Goal: Task Accomplishment & Management: Manage account settings

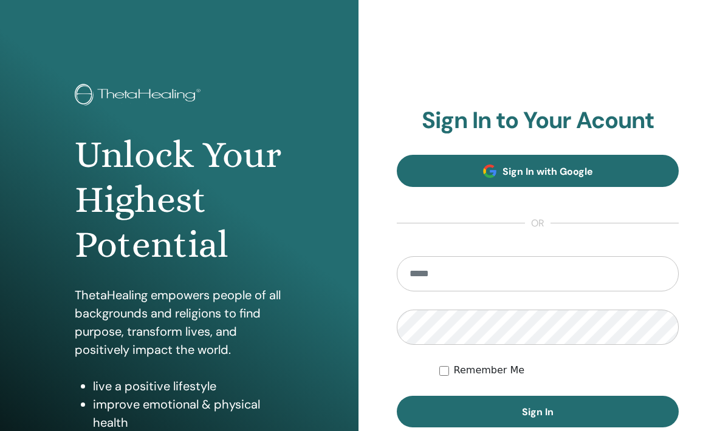
click at [636, 165] on link "Sign In with Google" at bounding box center [538, 171] width 282 height 32
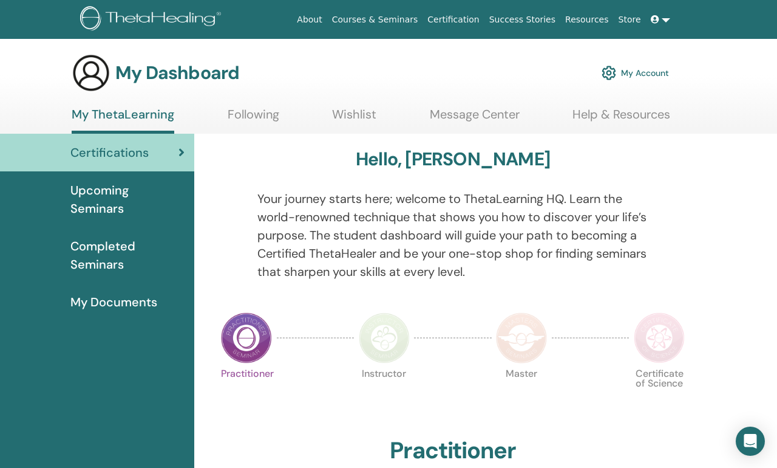
click at [148, 297] on span "My Documents" at bounding box center [113, 302] width 87 height 18
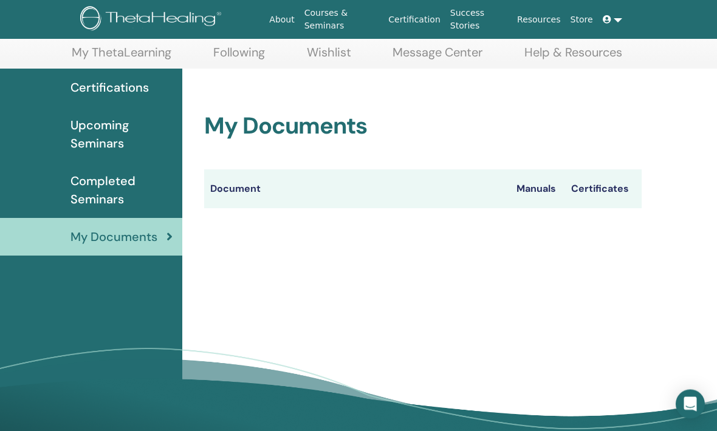
scroll to position [63, 0]
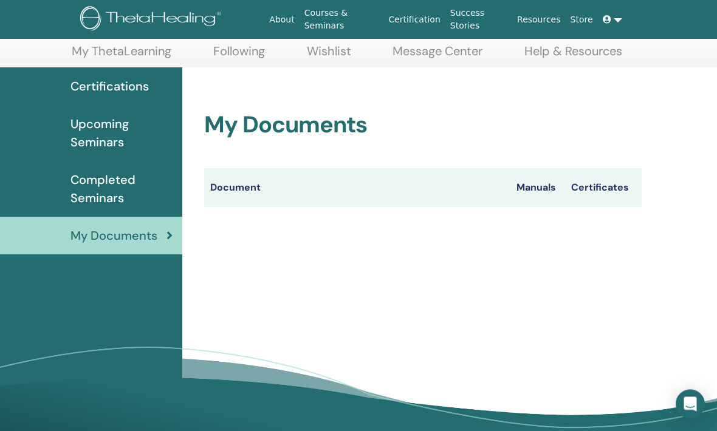
click at [607, 185] on th "Certificates" at bounding box center [603, 188] width 77 height 39
click at [458, 171] on th "Document" at bounding box center [357, 188] width 306 height 39
click at [290, 194] on th "Document" at bounding box center [357, 187] width 306 height 39
click at [161, 237] on div "My Documents" at bounding box center [91, 235] width 163 height 18
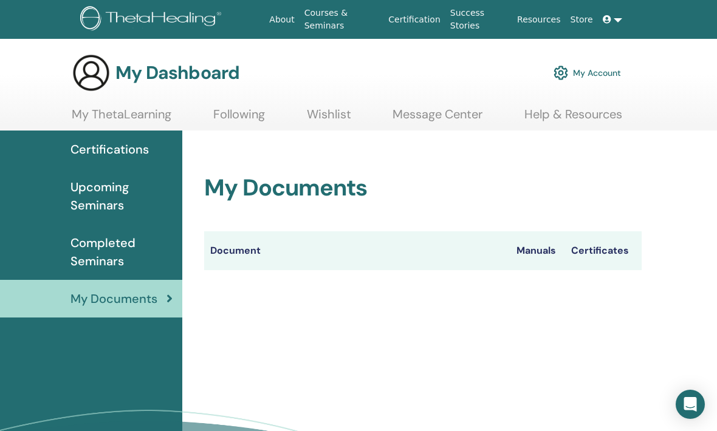
click at [252, 245] on th "Document" at bounding box center [357, 250] width 306 height 39
click at [117, 145] on span "Certifications" at bounding box center [109, 149] width 78 height 18
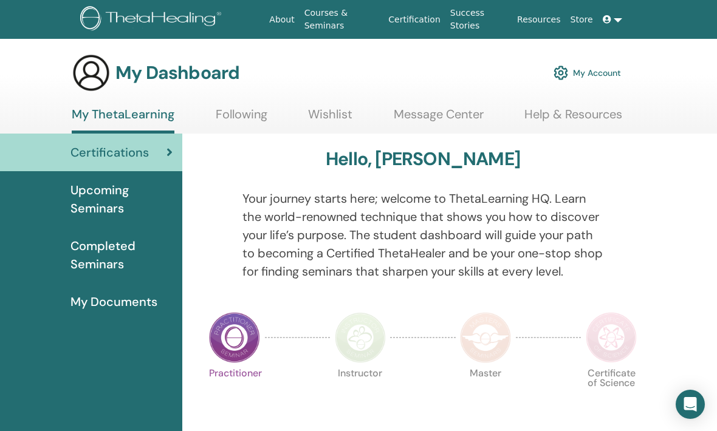
click at [136, 308] on span "My Documents" at bounding box center [113, 302] width 87 height 18
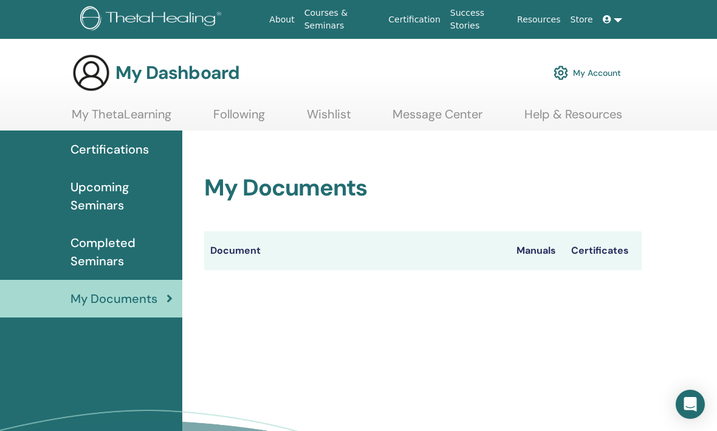
click at [133, 117] on link "My ThetaLearning" at bounding box center [122, 119] width 100 height 24
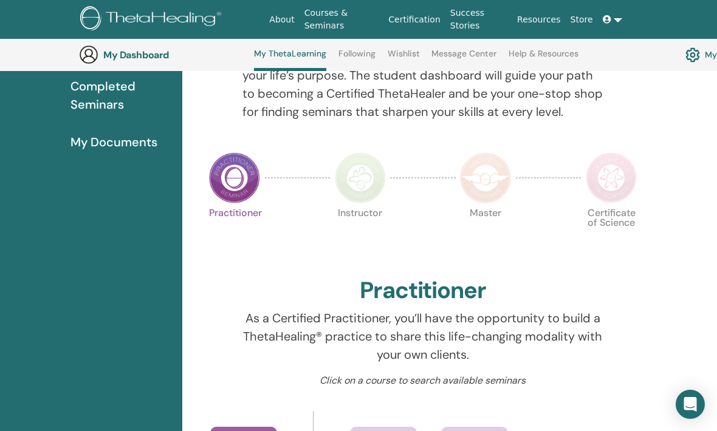
scroll to position [185, 0]
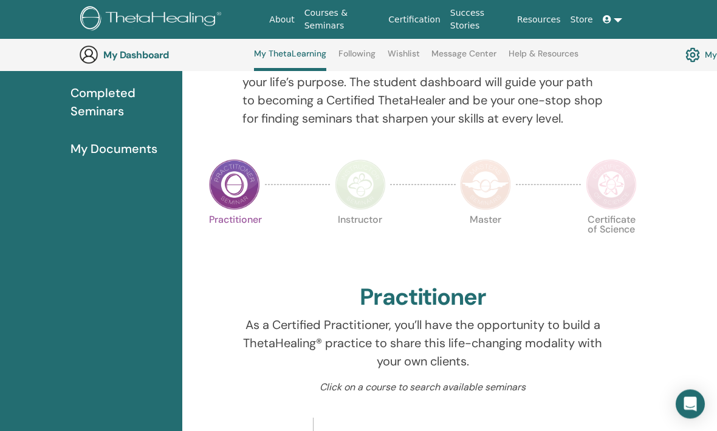
click at [136, 151] on span "My Documents" at bounding box center [113, 149] width 87 height 18
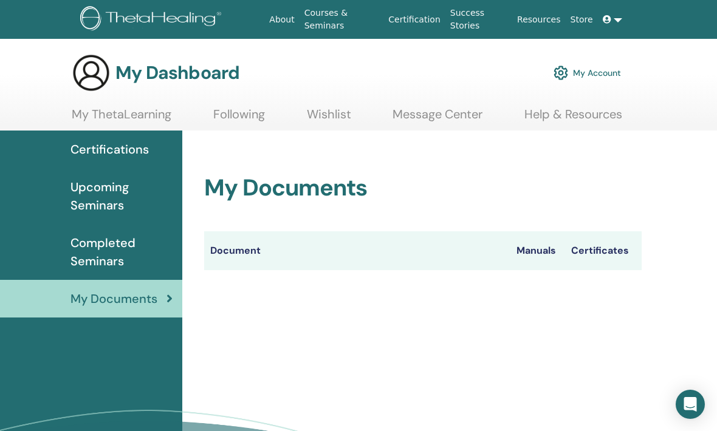
click at [607, 245] on th "Certificates" at bounding box center [603, 250] width 77 height 39
click at [588, 76] on link "My Account" at bounding box center [586, 73] width 67 height 27
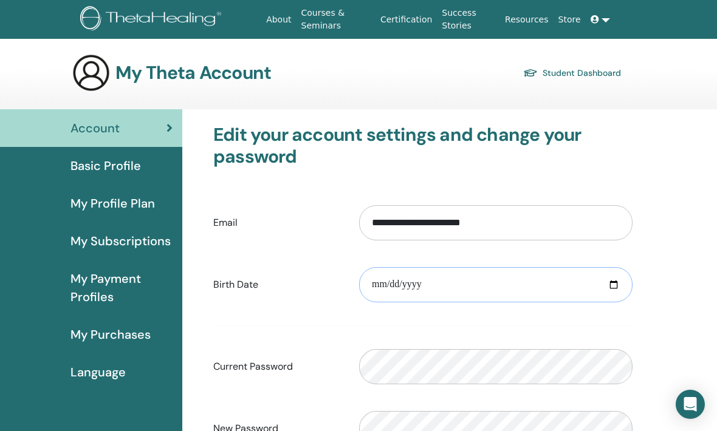
click at [536, 287] on input "date" at bounding box center [495, 284] width 273 height 35
click at [544, 279] on input "**********" at bounding box center [495, 284] width 273 height 35
type input "**********"
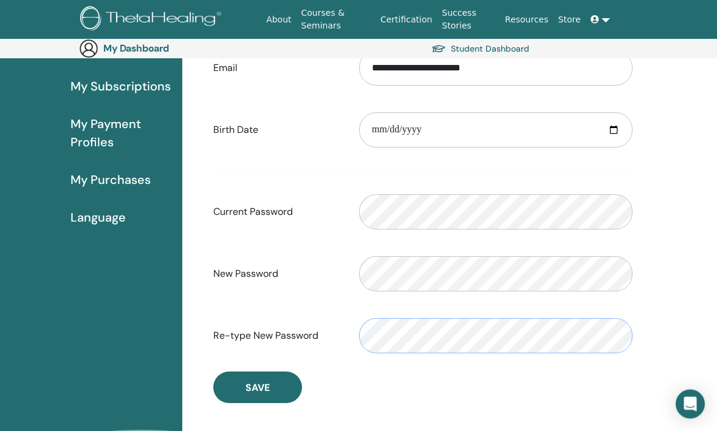
scroll to position [174, 0]
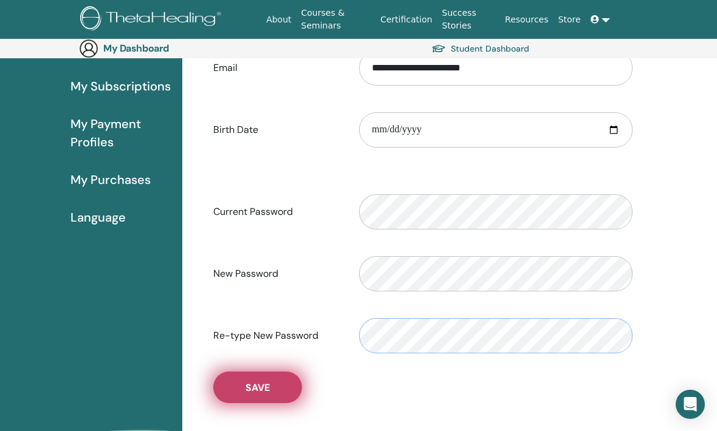
click at [251, 397] on button "Save" at bounding box center [257, 388] width 89 height 32
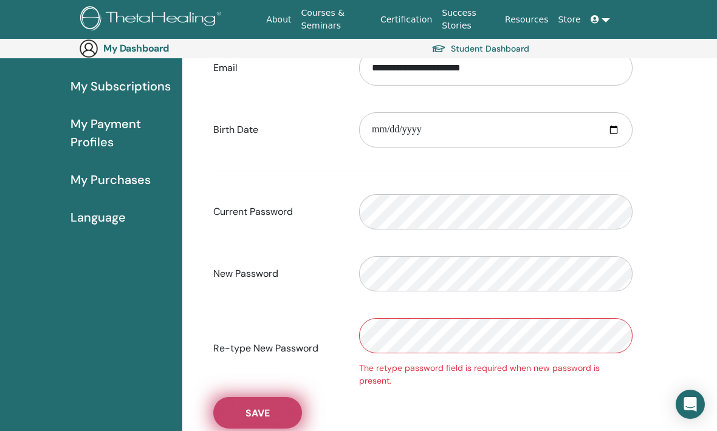
scroll to position [174, 0]
click at [264, 407] on span "Save" at bounding box center [257, 413] width 24 height 13
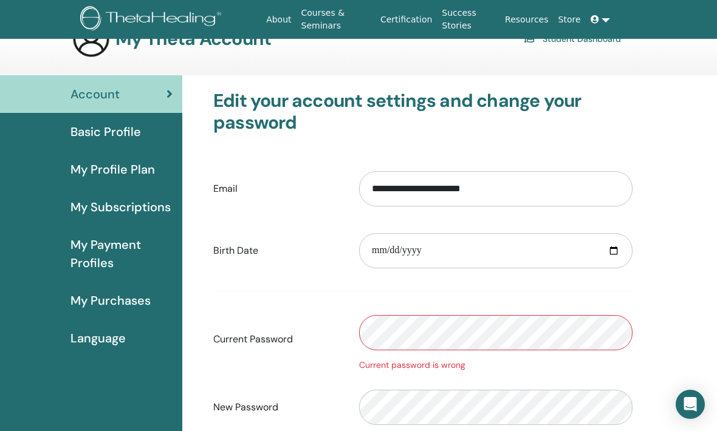
scroll to position [29, 0]
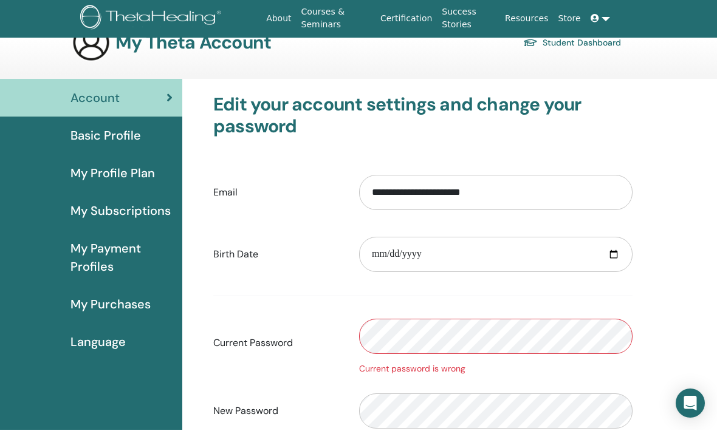
click at [90, 131] on span "Basic Profile" at bounding box center [105, 137] width 70 height 18
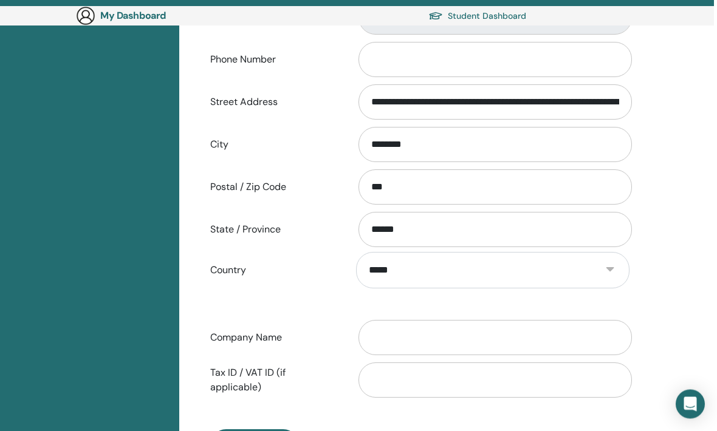
scroll to position [404, 3]
